Goal: Information Seeking & Learning: Learn about a topic

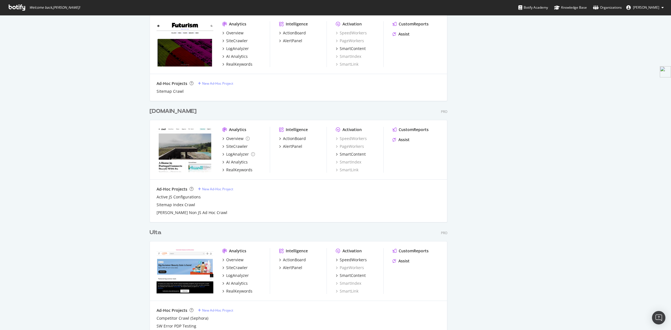
scroll to position [944, 0]
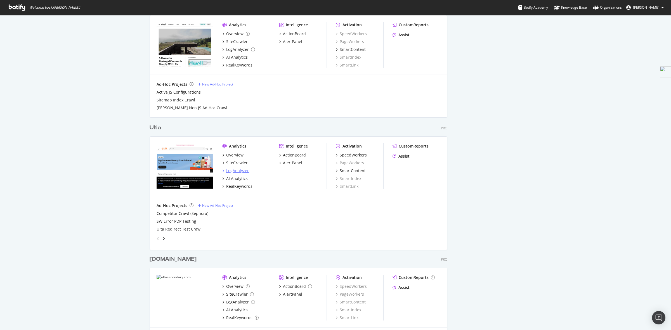
click at [234, 171] on div "LogAnalyzer" at bounding box center [237, 171] width 23 height 6
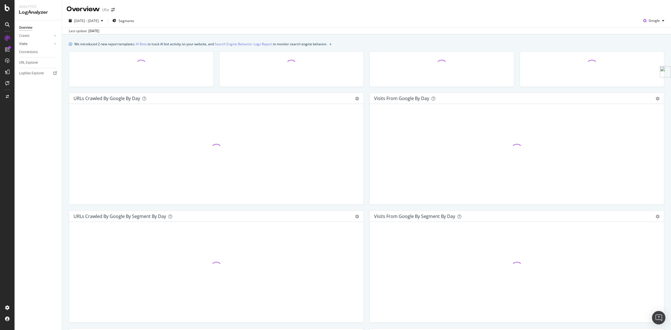
click at [36, 44] on link "Visits" at bounding box center [35, 44] width 33 height 6
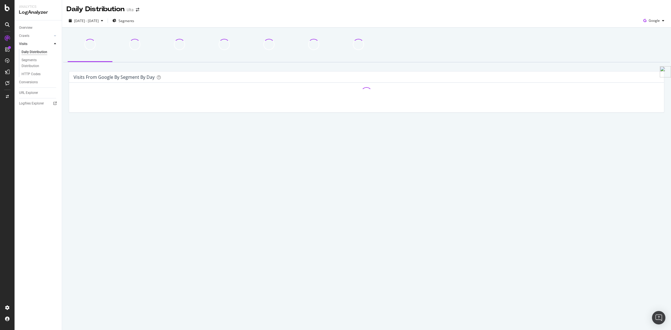
click at [39, 51] on div "Daily Distribution" at bounding box center [35, 52] width 26 height 6
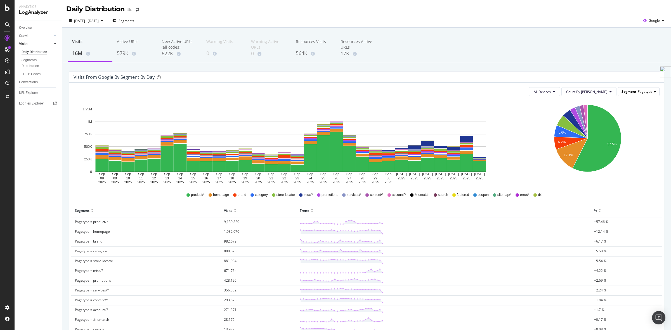
click at [649, 90] on div "Segment Pagetype" at bounding box center [638, 92] width 41 height 8
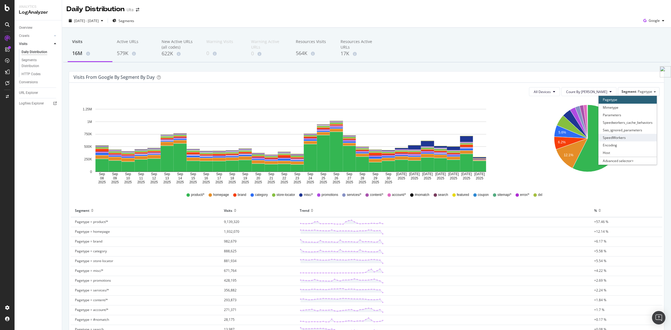
click at [633, 138] on div "SpeedWorkers" at bounding box center [628, 138] width 58 height 8
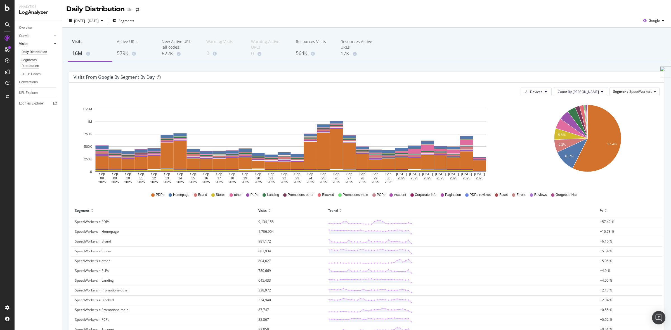
click at [31, 62] on div "Segments Distribution" at bounding box center [37, 63] width 31 height 12
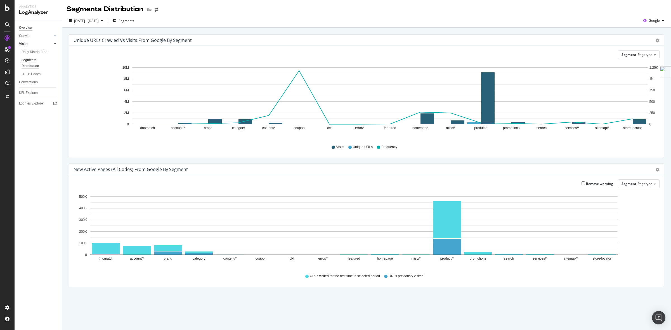
click at [28, 27] on div "Overview" at bounding box center [25, 28] width 13 height 6
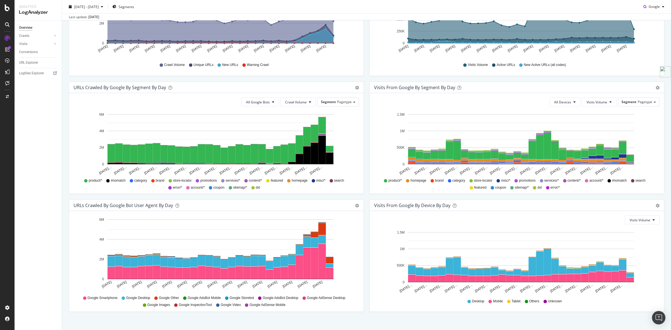
scroll to position [136, 0]
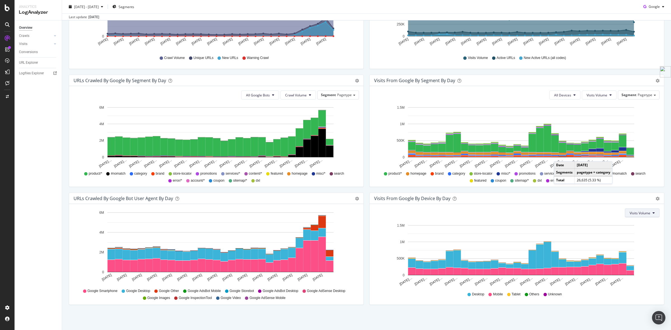
click at [636, 210] on button "Visits Volume" at bounding box center [642, 213] width 35 height 9
click at [655, 225] on div "Visits Volume Hold CTRL while clicking to filter the report. Sep 08… Sep 10… Se…" at bounding box center [517, 254] width 295 height 101
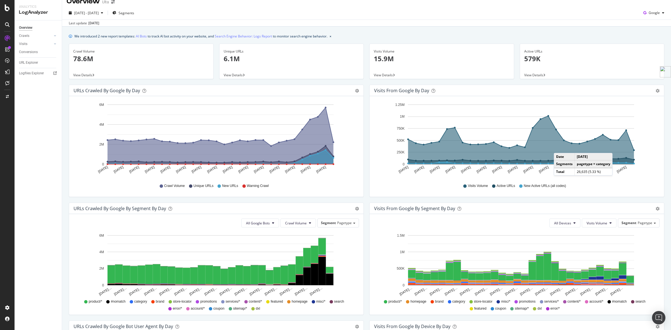
scroll to position [0, 0]
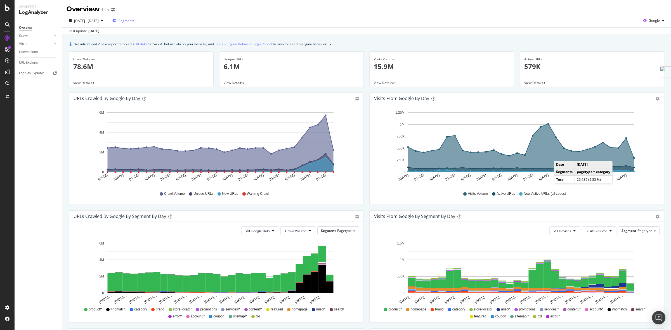
click at [134, 20] on span "Segments" at bounding box center [127, 20] width 16 height 5
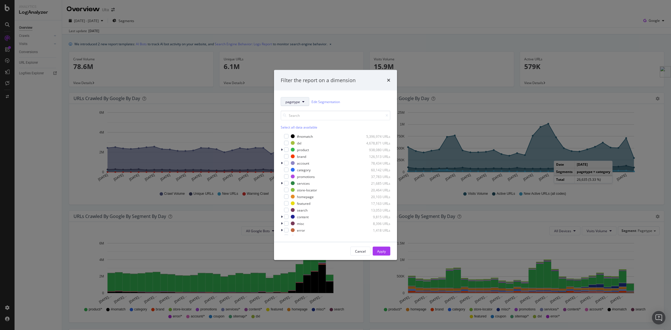
click at [300, 103] on button "pagetype" at bounding box center [295, 101] width 29 height 9
click at [353, 101] on div "pagetype Edit Segmentation" at bounding box center [336, 101] width 110 height 9
click at [325, 104] on link "Edit Segmentation" at bounding box center [326, 102] width 29 height 6
click at [389, 80] on icon "times" at bounding box center [388, 80] width 3 height 4
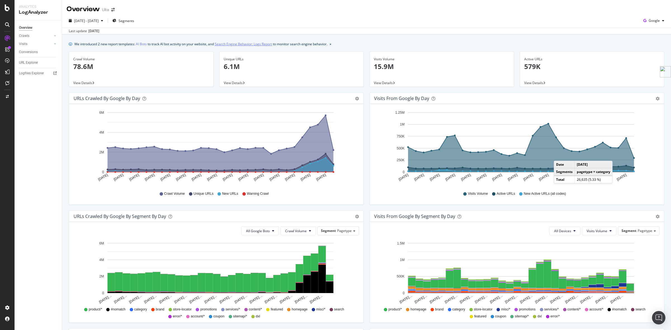
click at [264, 44] on link "Search Engine Behavior: Logs Report" at bounding box center [243, 44] width 57 height 6
